Goal: Check status: Check status

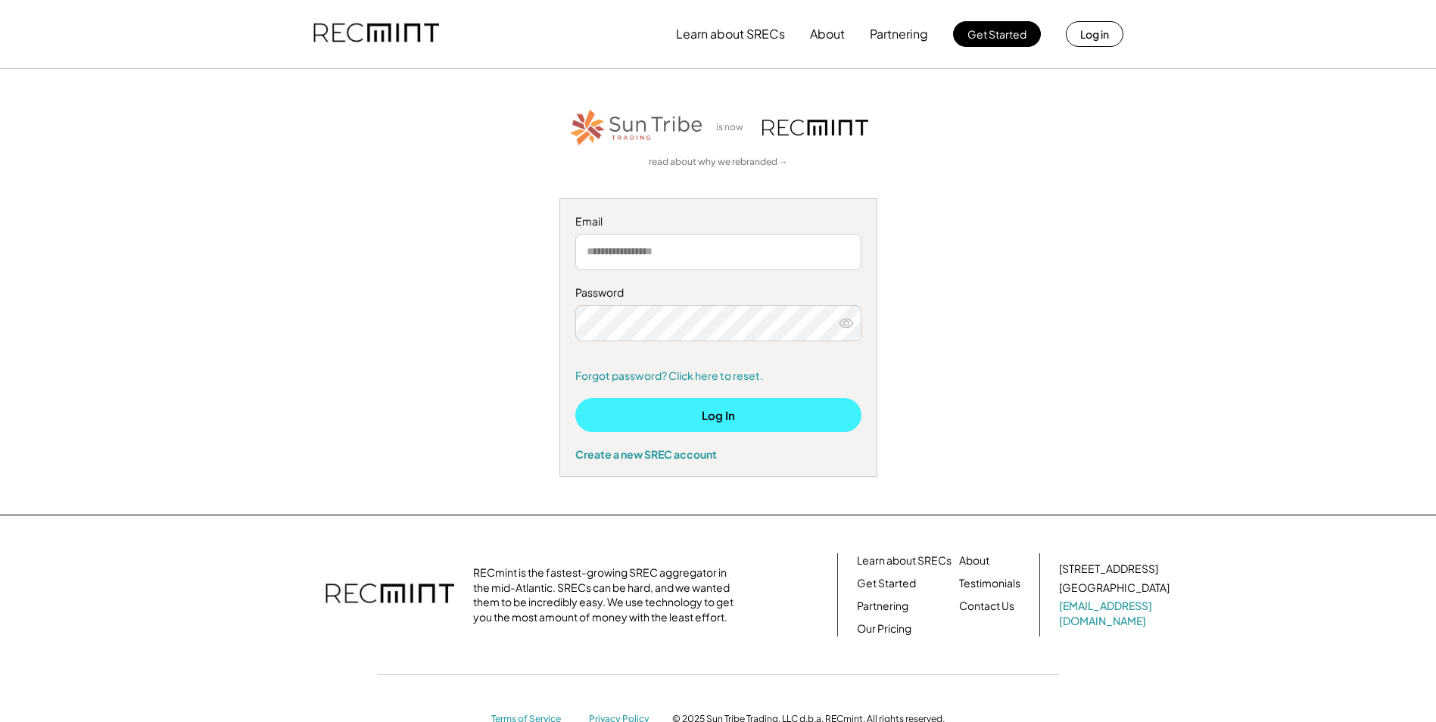
click at [708, 412] on button "Log In" at bounding box center [718, 415] width 286 height 34
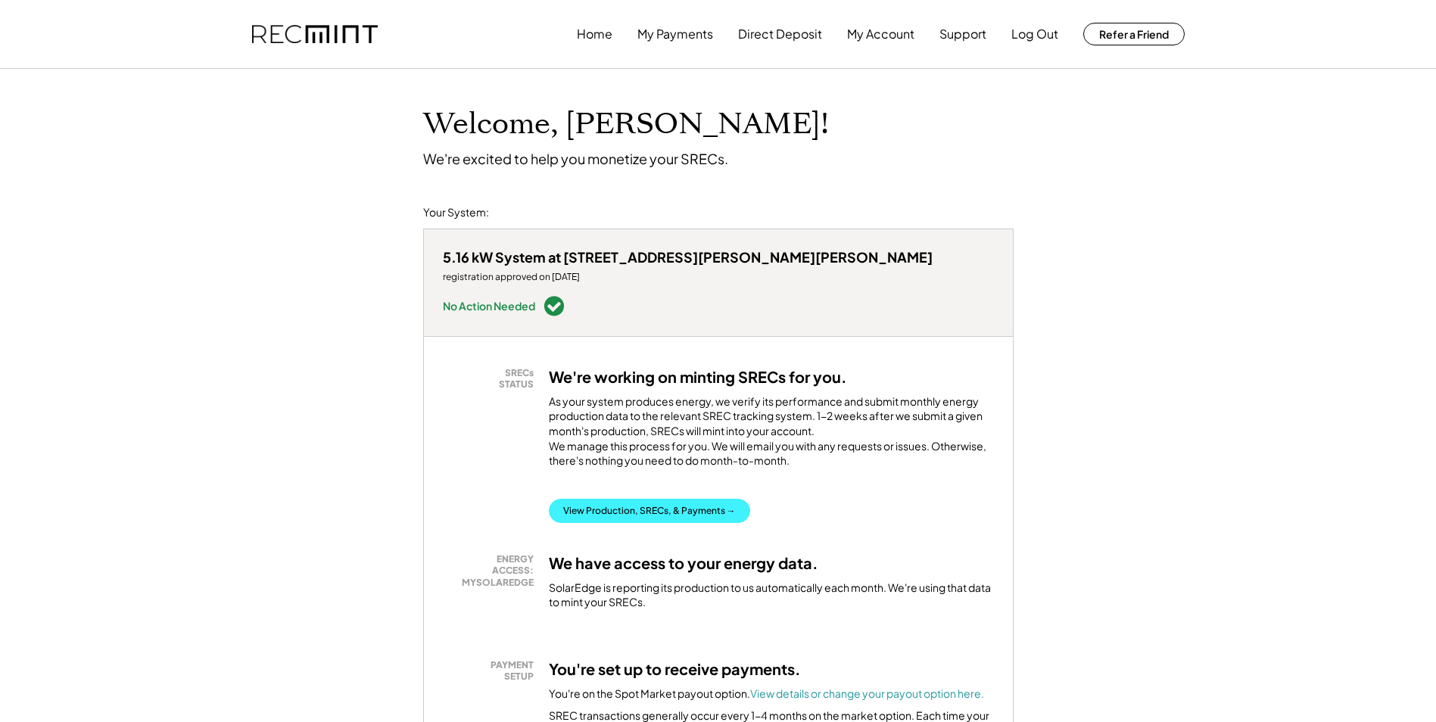
click at [649, 499] on button "View Production, SRECs, & Payments →" at bounding box center [649, 511] width 201 height 24
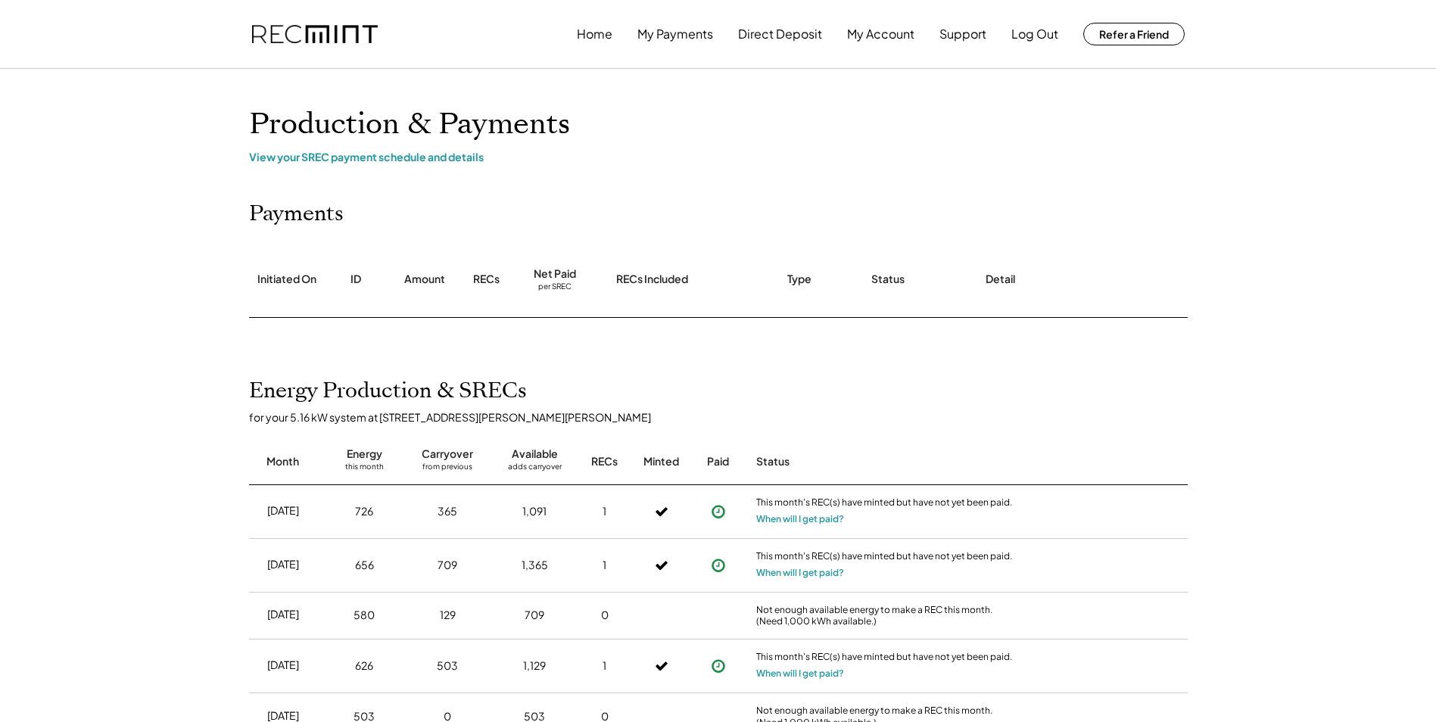
click at [391, 148] on div "Production & Payments View your SREC payment schedule and details" at bounding box center [718, 135] width 969 height 57
click at [382, 154] on div "View your SREC payment schedule and details" at bounding box center [718, 157] width 939 height 14
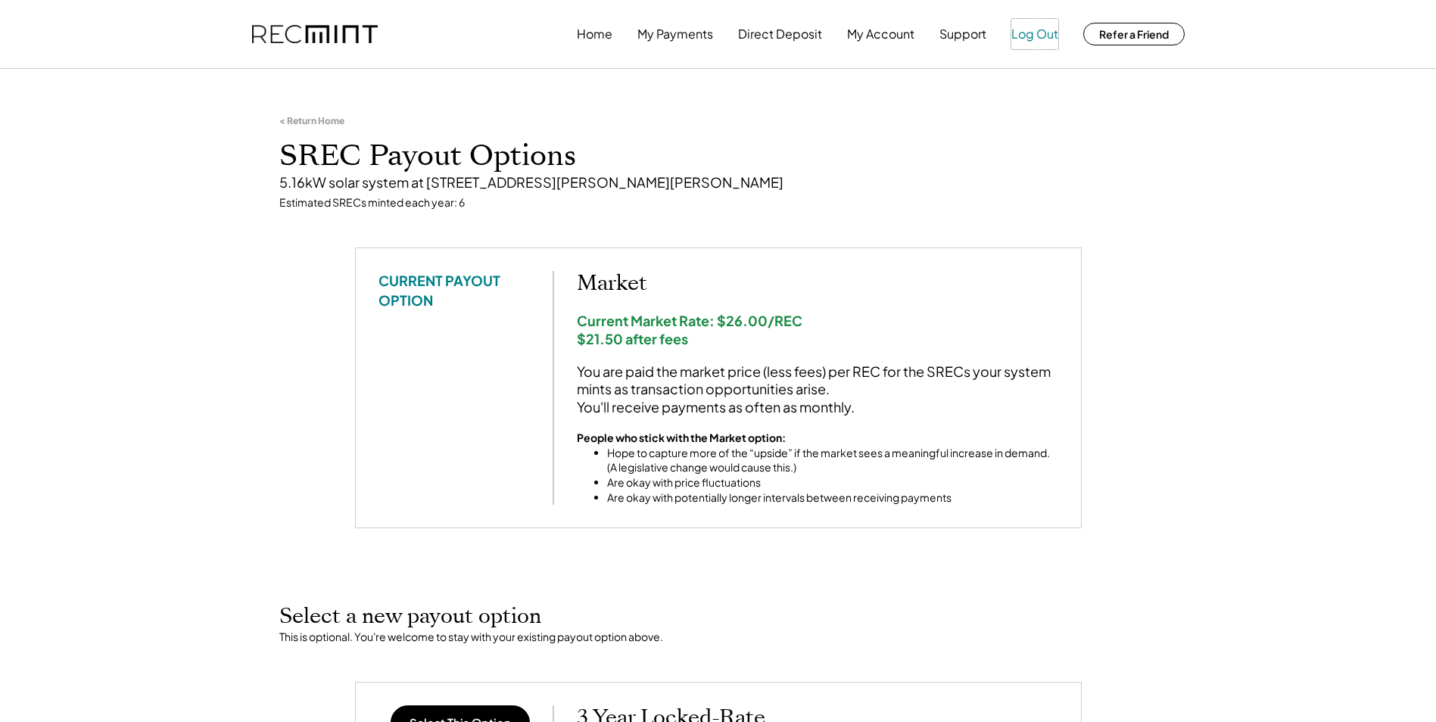
click at [1033, 35] on button "Log Out" at bounding box center [1035, 34] width 47 height 30
